Goal: Transaction & Acquisition: Purchase product/service

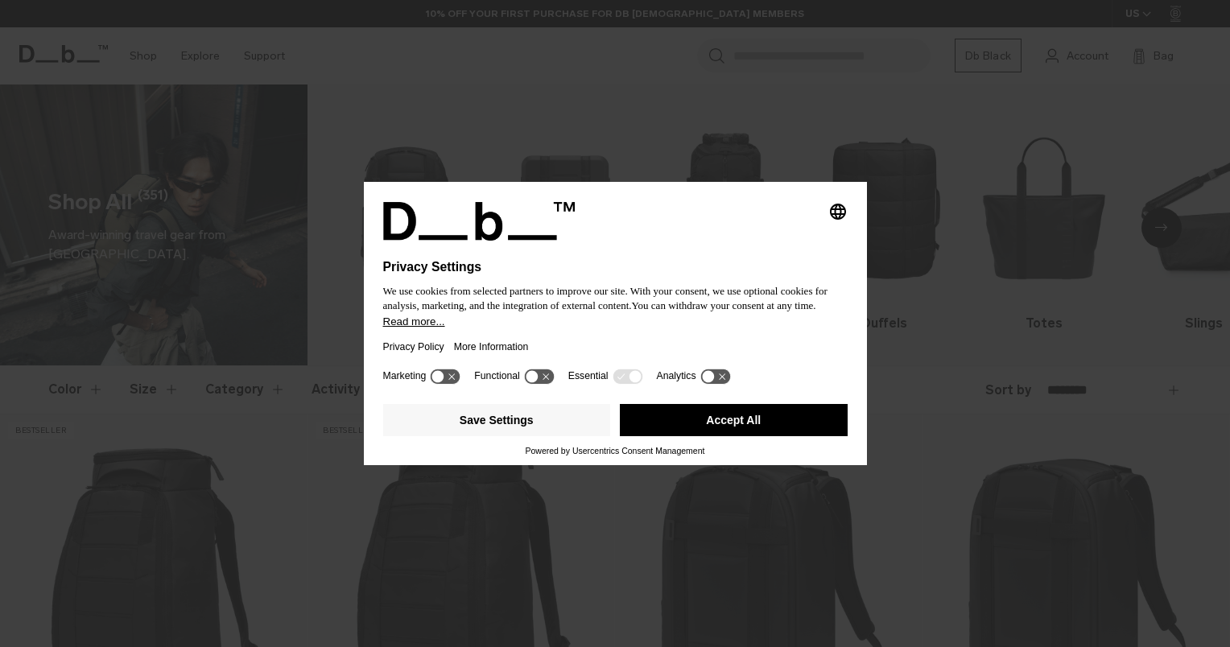
click at [666, 418] on button "Accept All" at bounding box center [734, 420] width 228 height 32
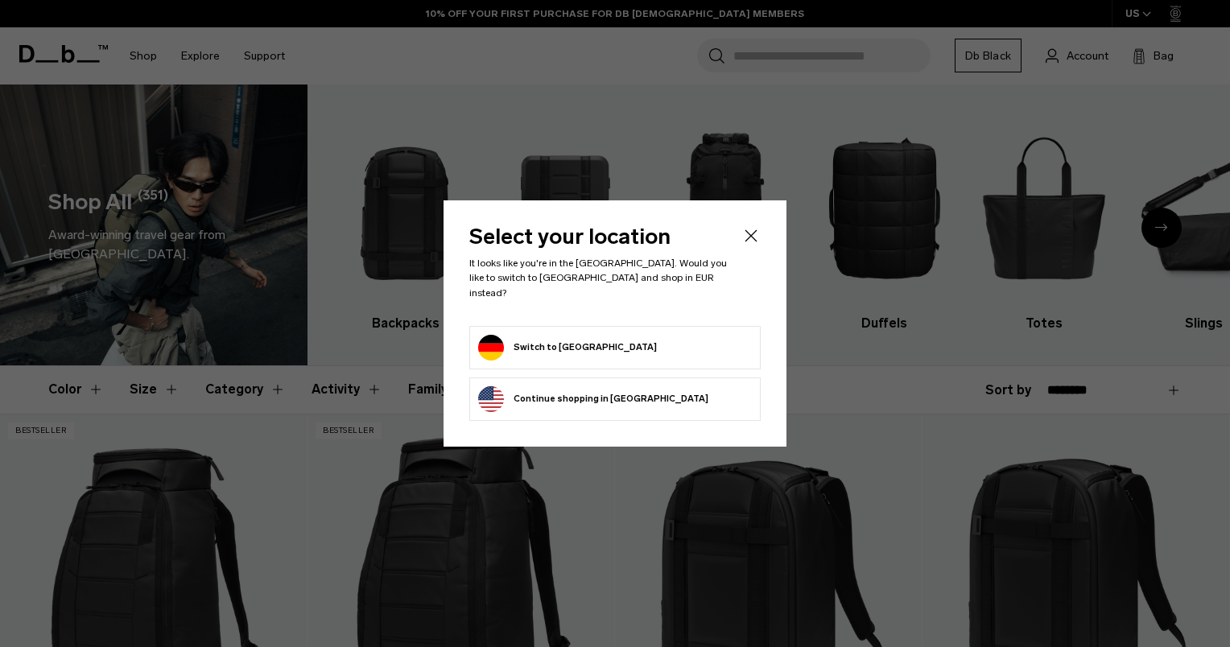
click at [520, 345] on button "Switch to Germany" at bounding box center [567, 348] width 179 height 26
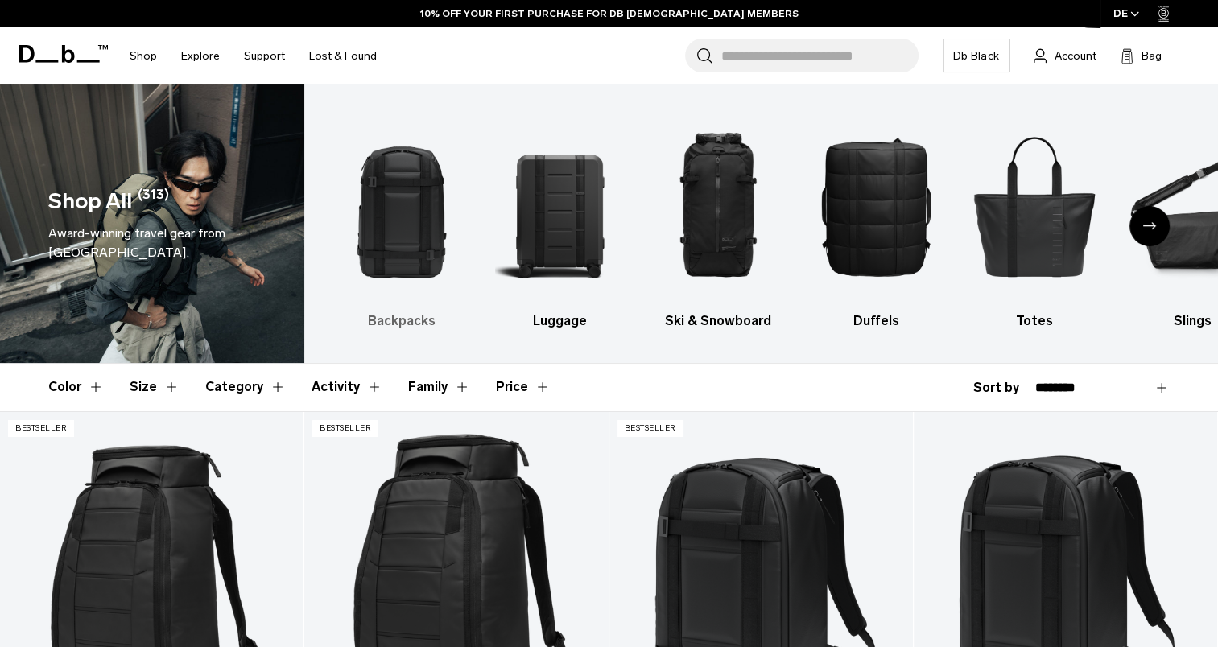
click at [407, 282] on img "1 / 10" at bounding box center [401, 206] width 130 height 195
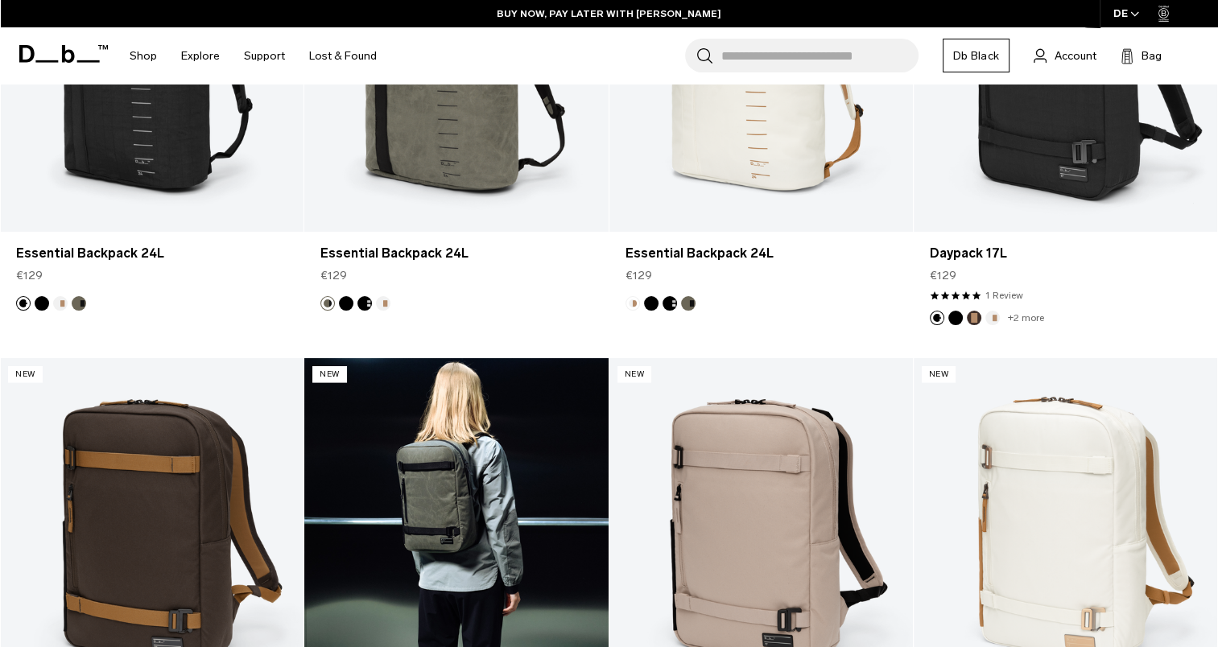
scroll to position [3139, 0]
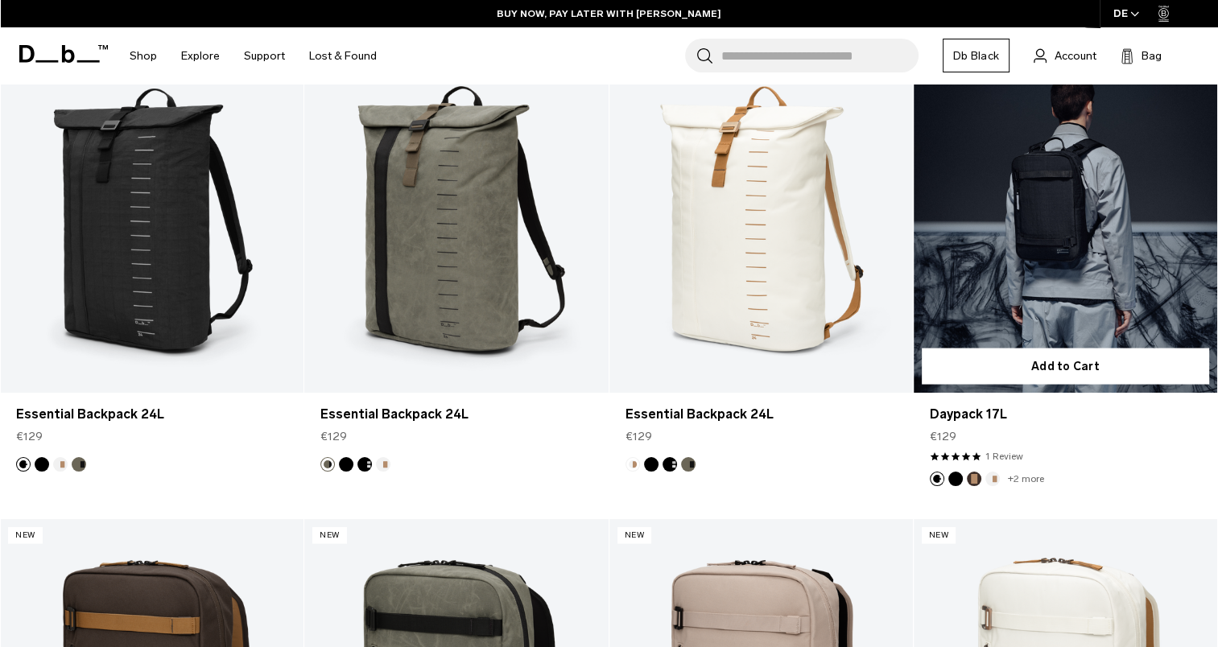
click at [1020, 291] on link "Daypack 17L" at bounding box center [1064, 224] width 303 height 337
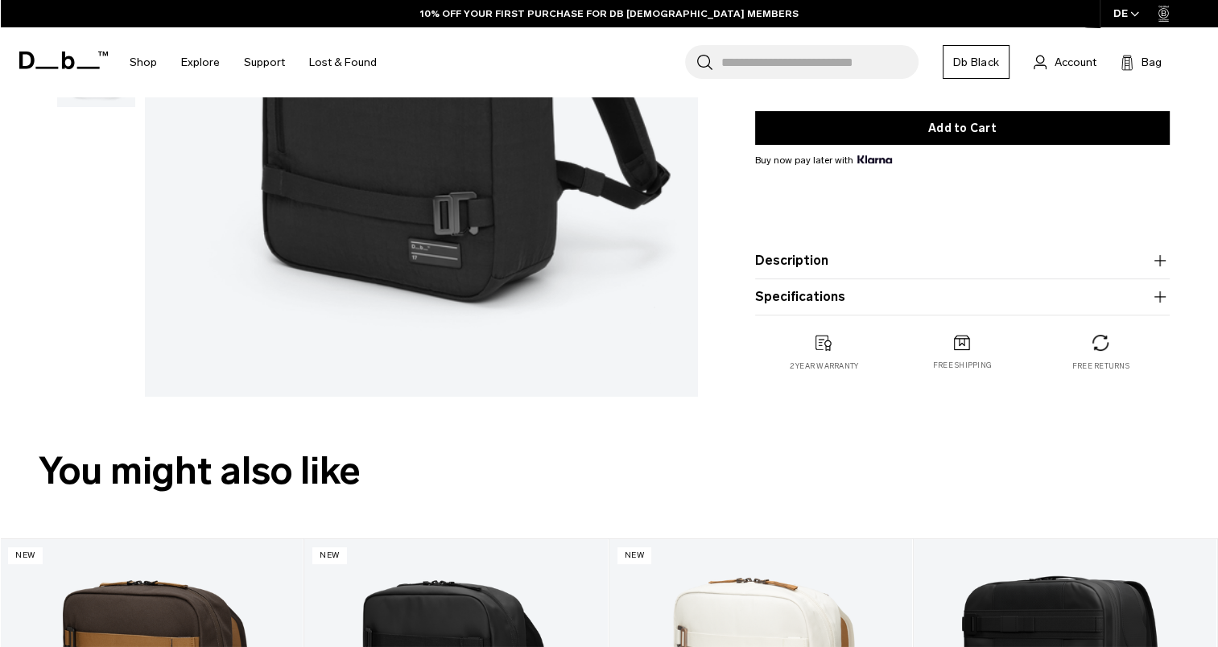
click at [831, 269] on button "Description" at bounding box center [962, 260] width 414 height 19
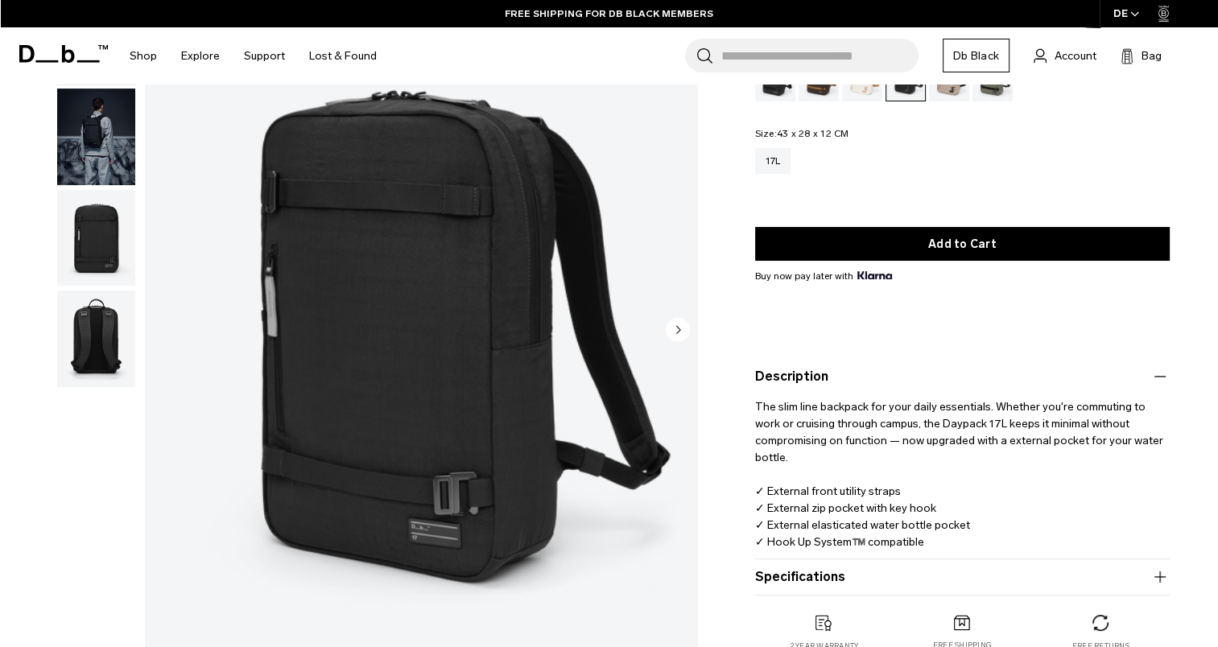
scroll to position [80, 0]
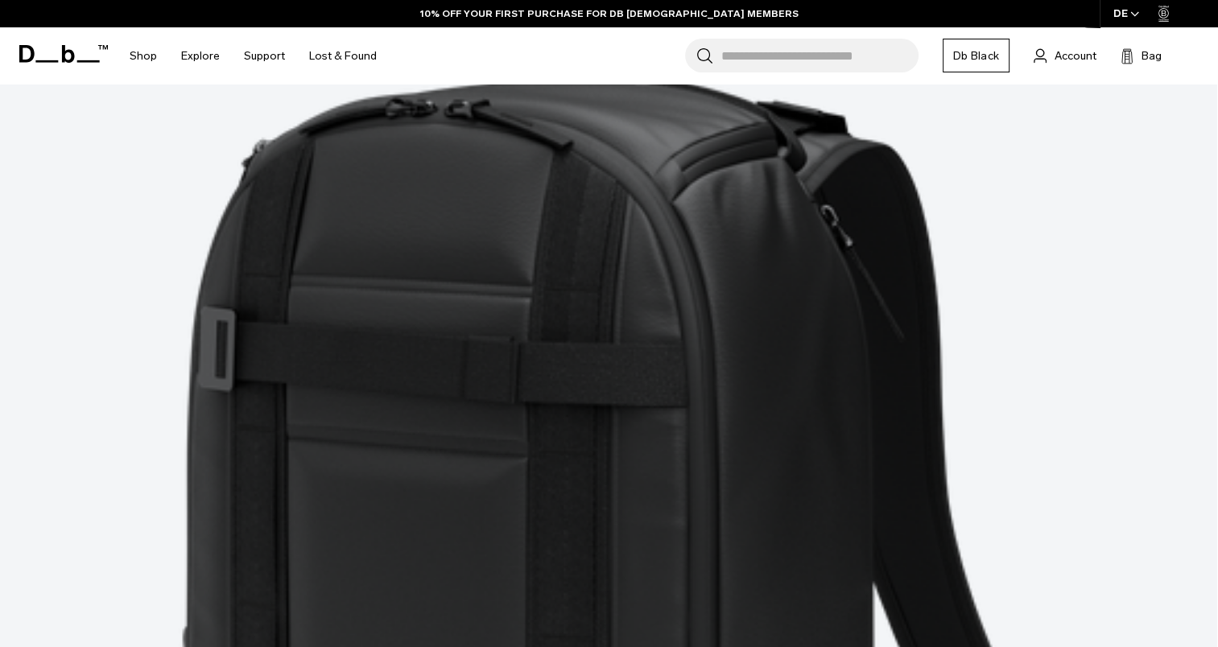
scroll to position [3480, 0]
